Goal: Find specific page/section: Find specific page/section

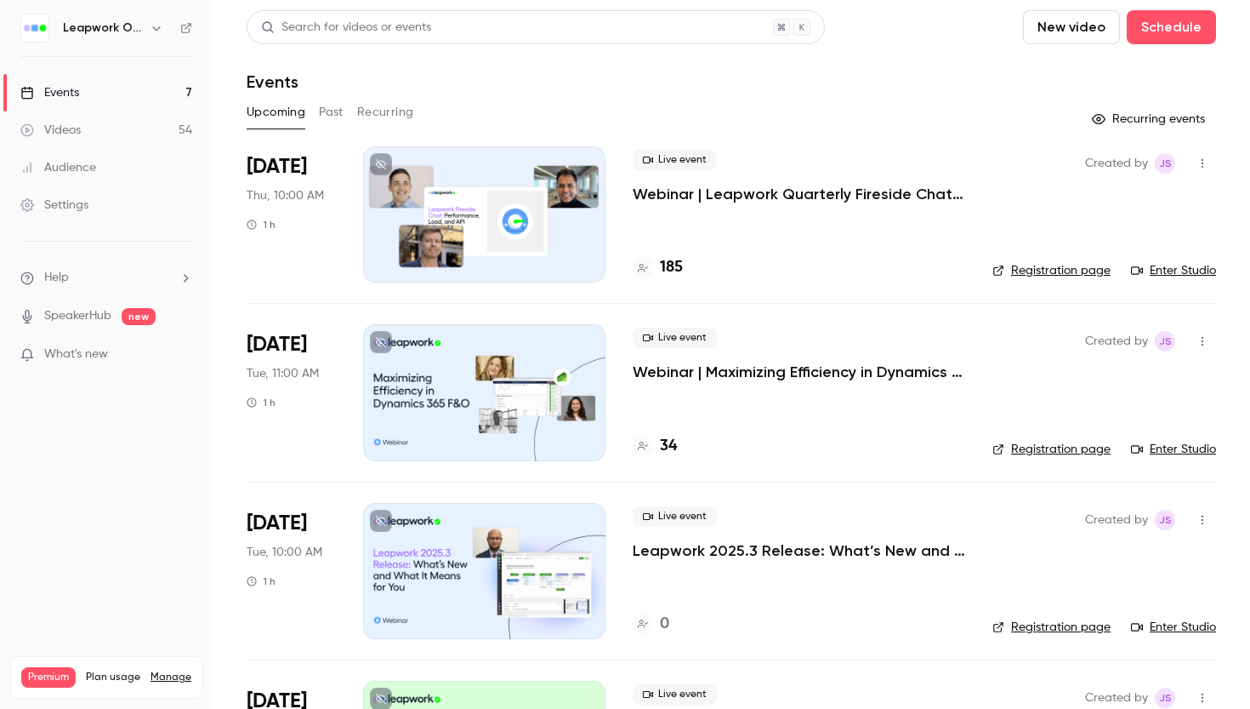
click at [1193, 273] on link "Enter Studio" at bounding box center [1173, 270] width 85 height 17
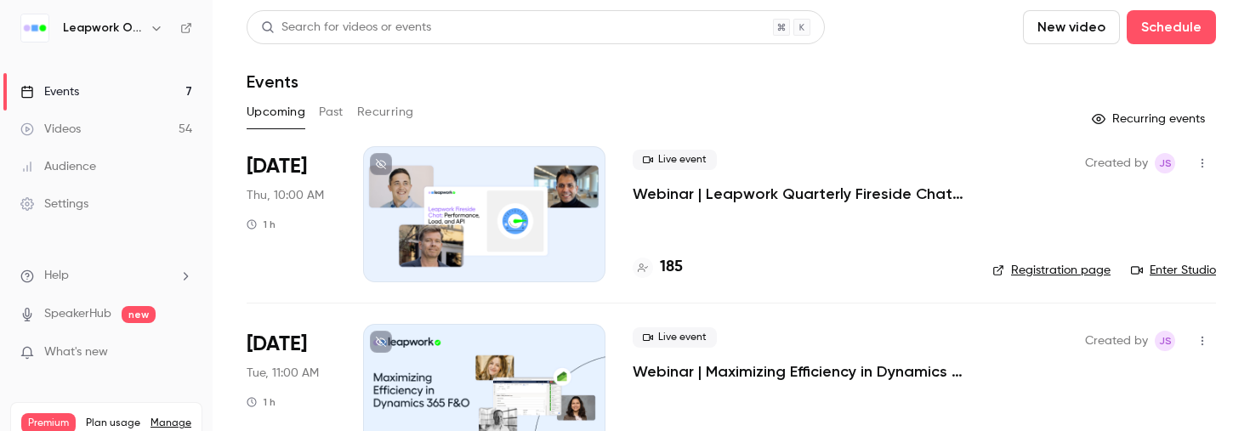
click at [1179, 275] on link "Enter Studio" at bounding box center [1173, 270] width 85 height 17
